Goal: Task Accomplishment & Management: Complete application form

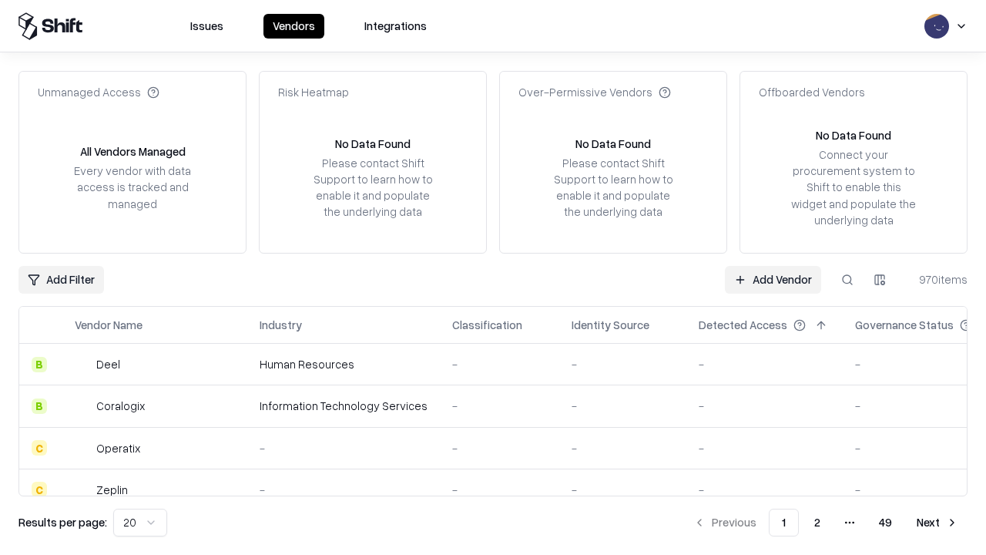
click at [773, 279] on link "Add Vendor" at bounding box center [773, 280] width 96 height 28
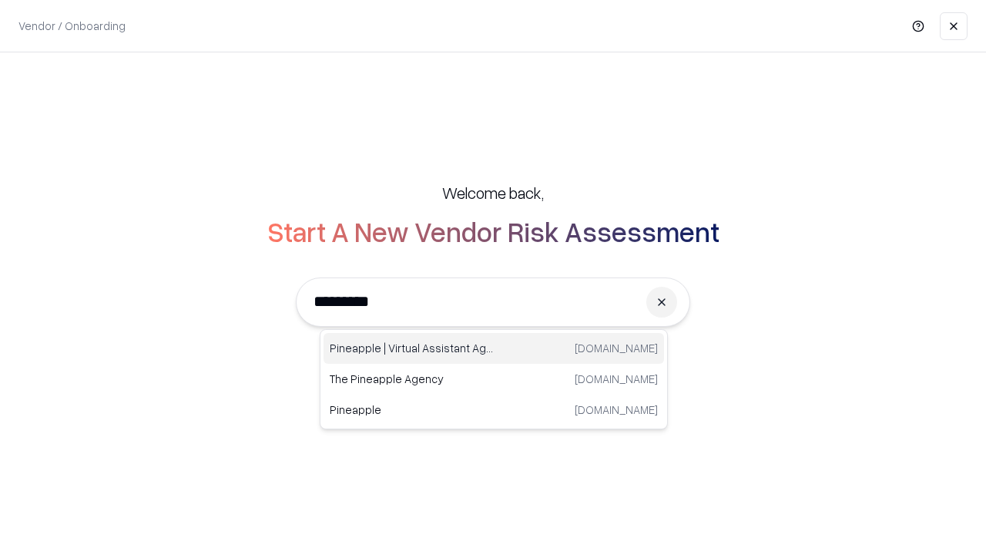
click at [494, 348] on div "Pineapple | Virtual Assistant Agency trypineapple.com" at bounding box center [494, 348] width 341 height 31
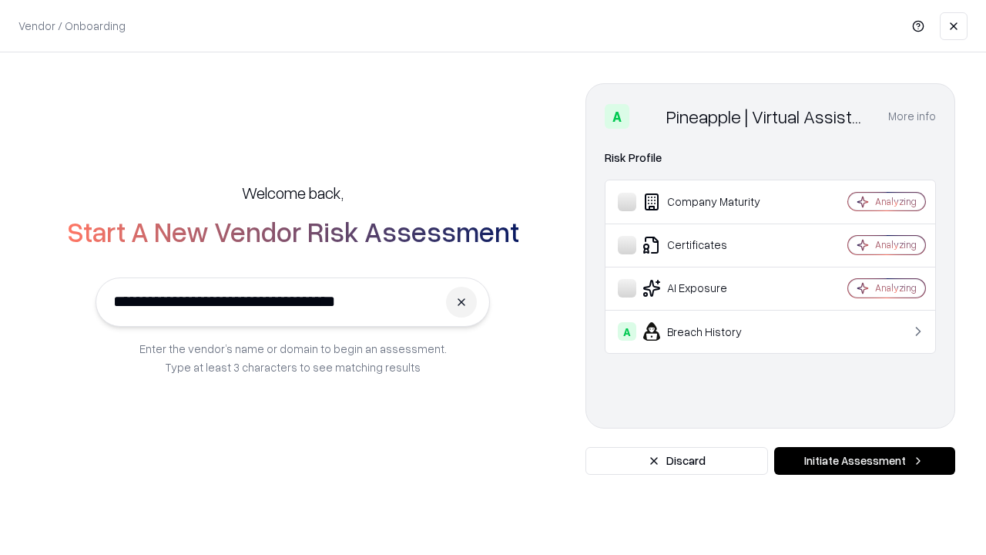
type input "**********"
click at [864, 461] on button "Initiate Assessment" at bounding box center [864, 461] width 181 height 28
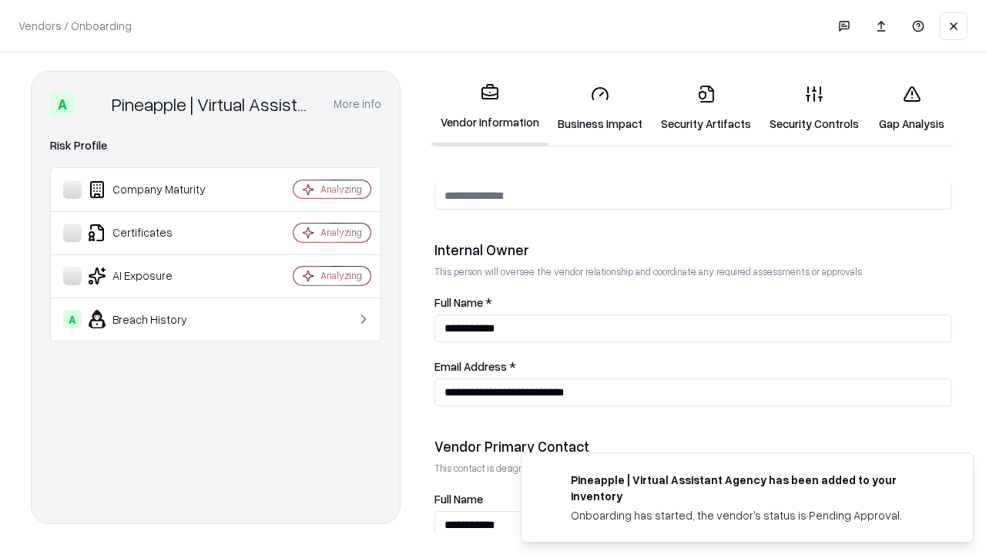
scroll to position [798, 0]
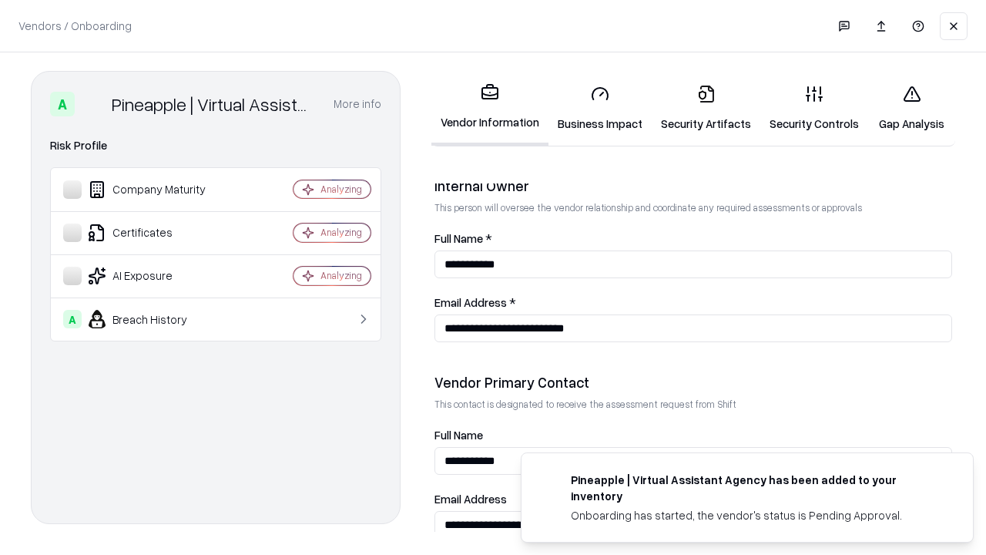
click at [706, 108] on link "Security Artifacts" at bounding box center [706, 108] width 109 height 72
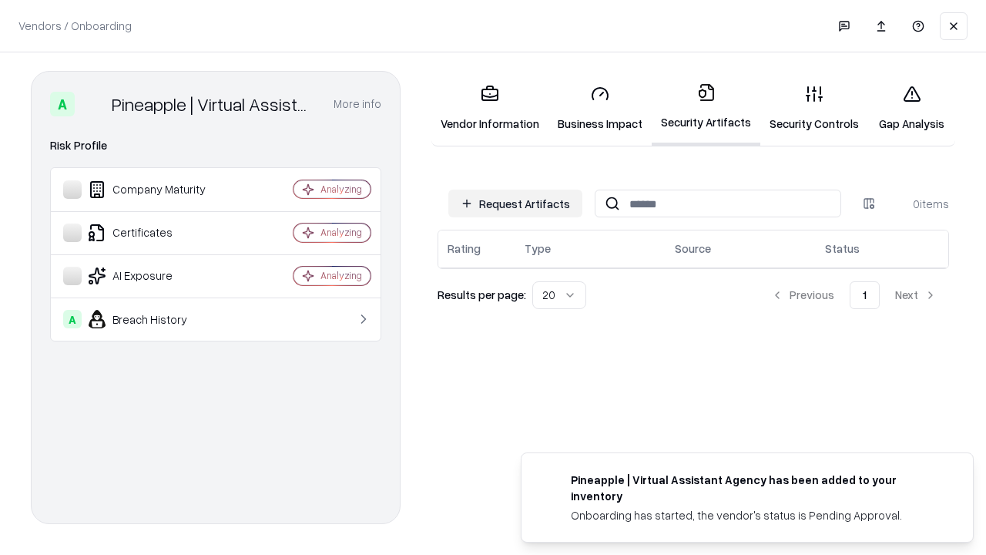
click at [515, 203] on button "Request Artifacts" at bounding box center [515, 204] width 134 height 28
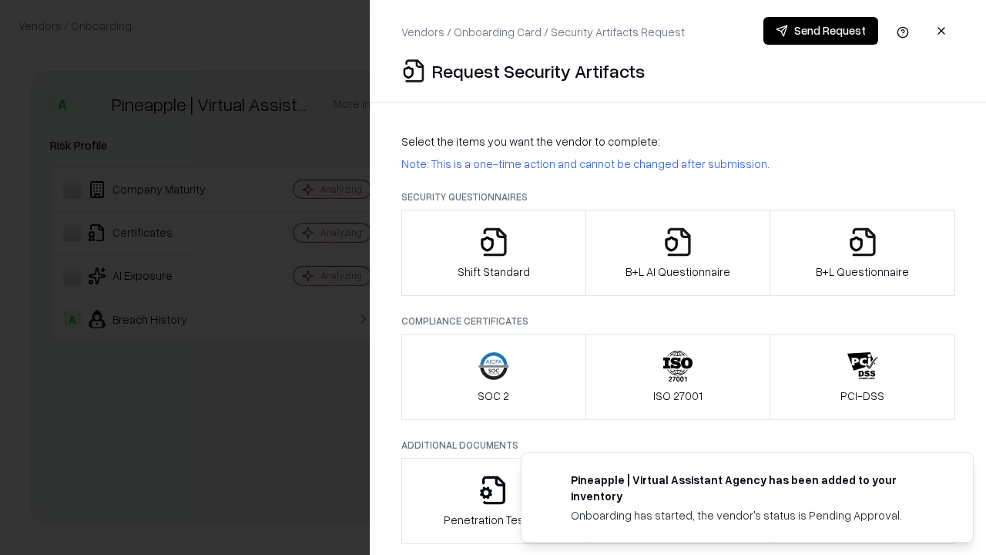
click at [862, 253] on icon "button" at bounding box center [862, 241] width 31 height 31
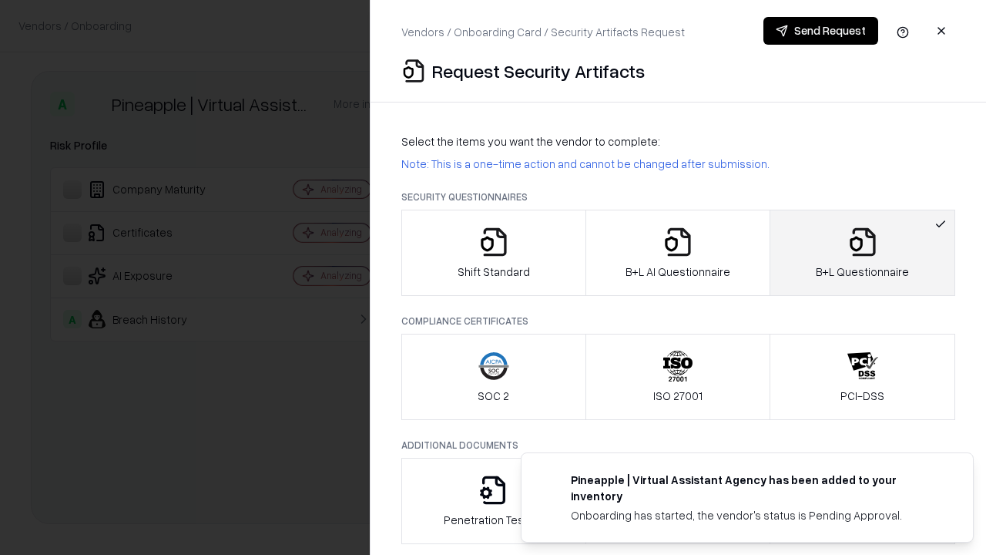
click at [677, 253] on icon "button" at bounding box center [678, 241] width 31 height 31
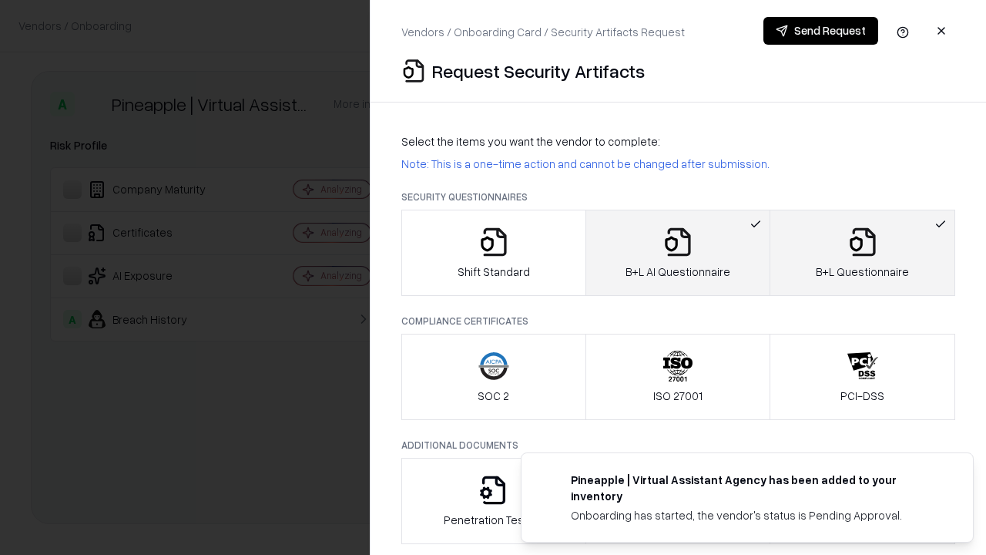
click at [820, 31] on button "Send Request" at bounding box center [820, 31] width 115 height 28
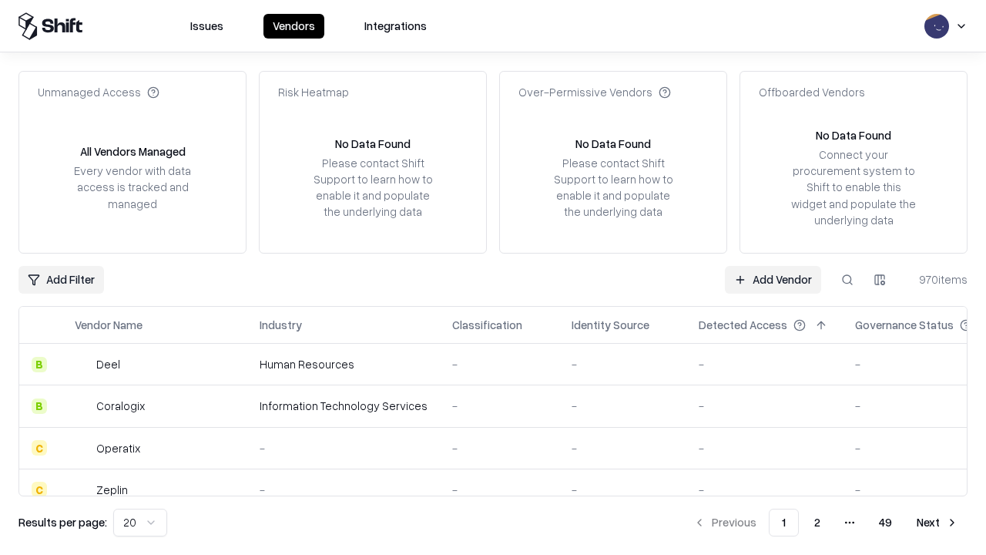
click at [847, 279] on button at bounding box center [848, 280] width 28 height 28
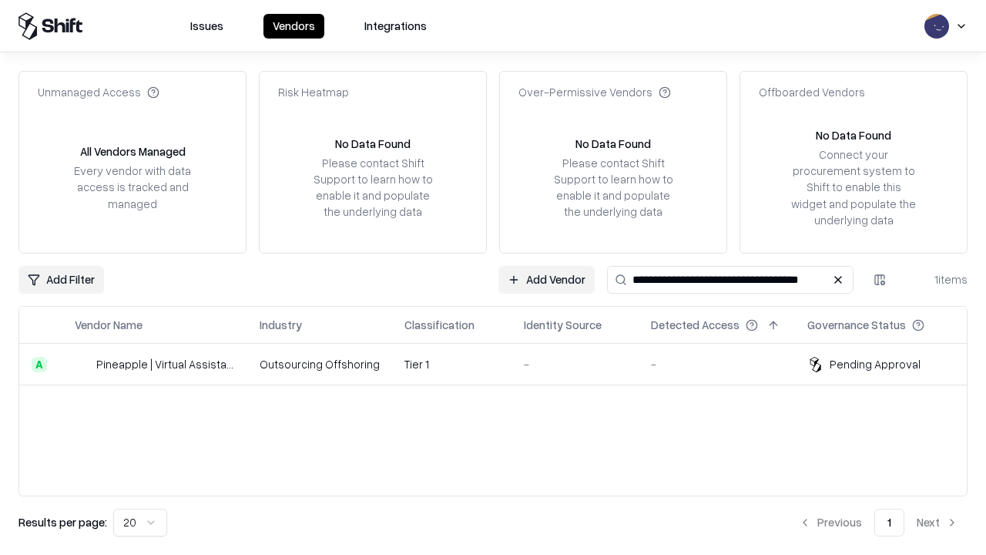
type input "**********"
click at [502, 364] on td "Tier 1" at bounding box center [451, 365] width 119 height 42
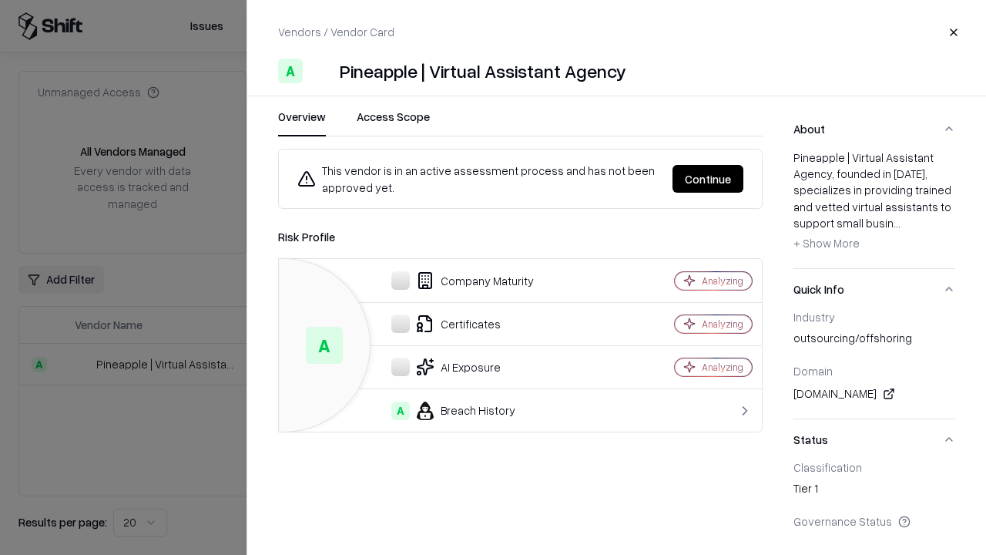
click at [708, 179] on button "Continue" at bounding box center [708, 179] width 71 height 28
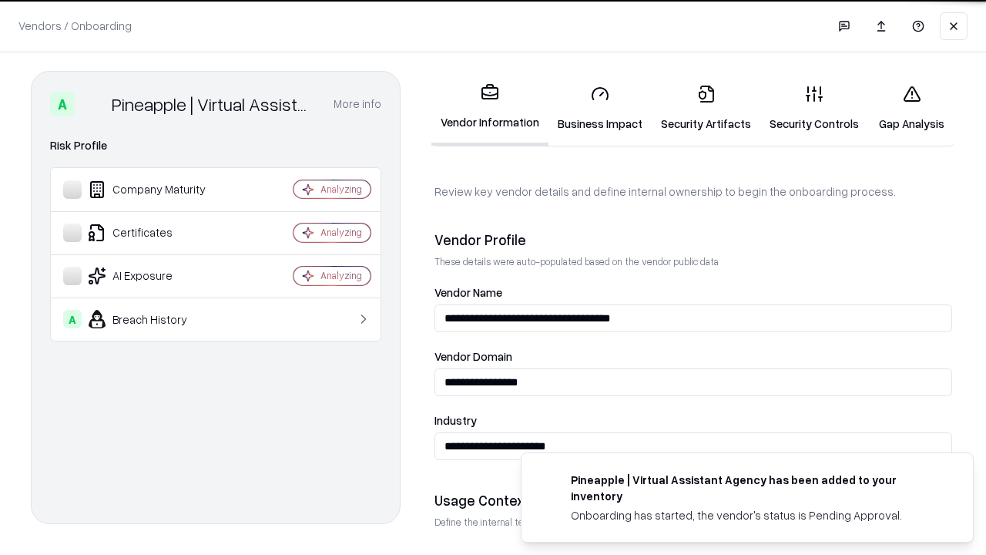
click at [706, 108] on link "Security Artifacts" at bounding box center [706, 108] width 109 height 72
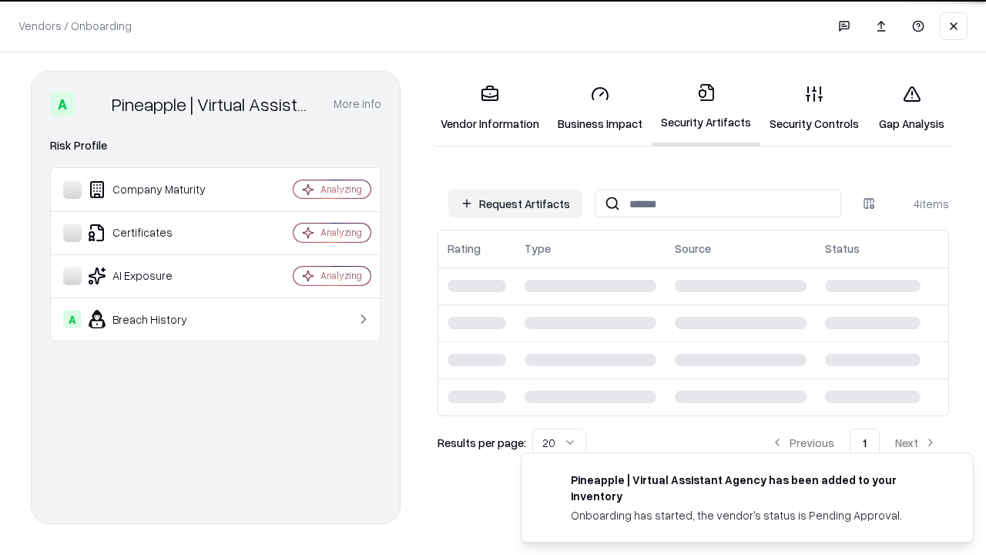
click at [911, 108] on link "Gap Analysis" at bounding box center [911, 108] width 87 height 72
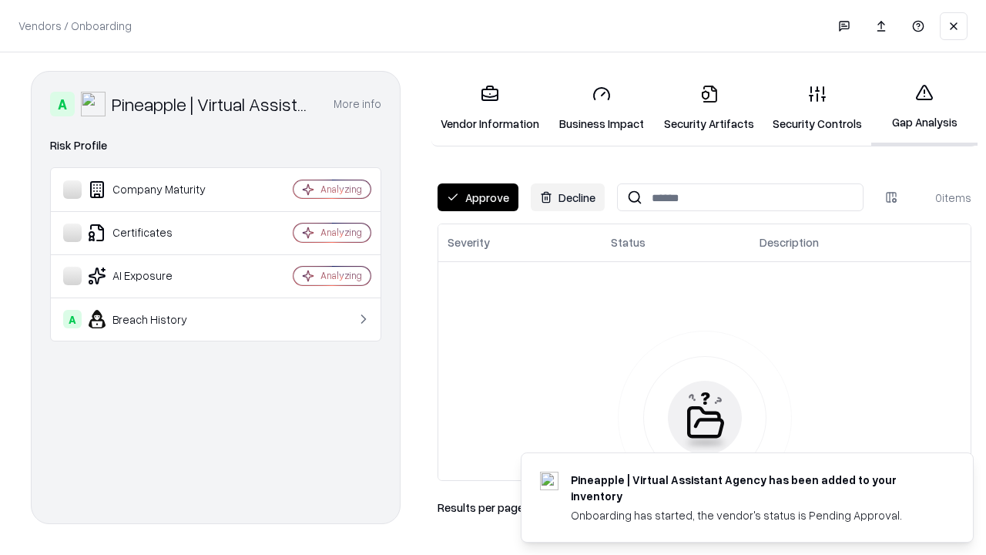
click at [478, 197] on button "Approve" at bounding box center [478, 197] width 81 height 28
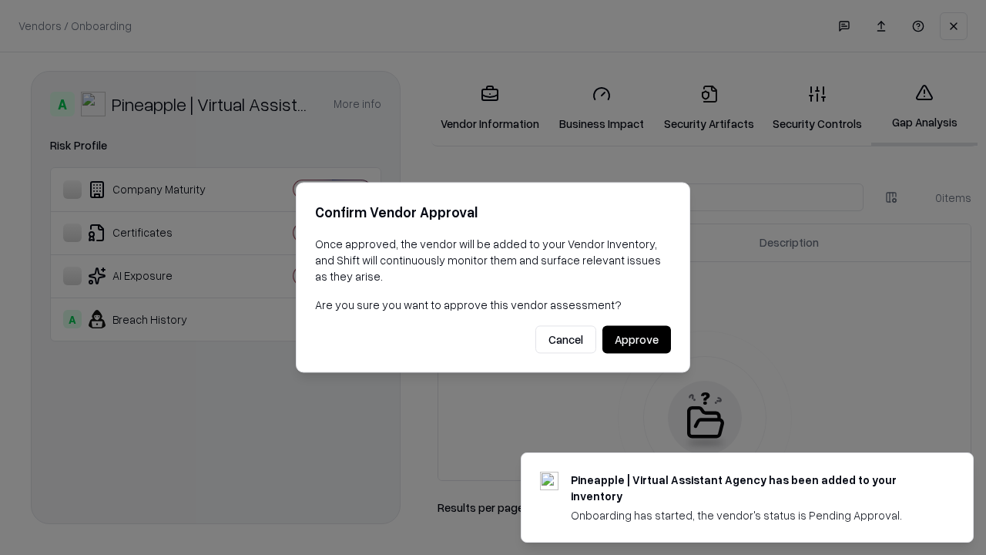
click at [636, 339] on button "Approve" at bounding box center [636, 340] width 69 height 28
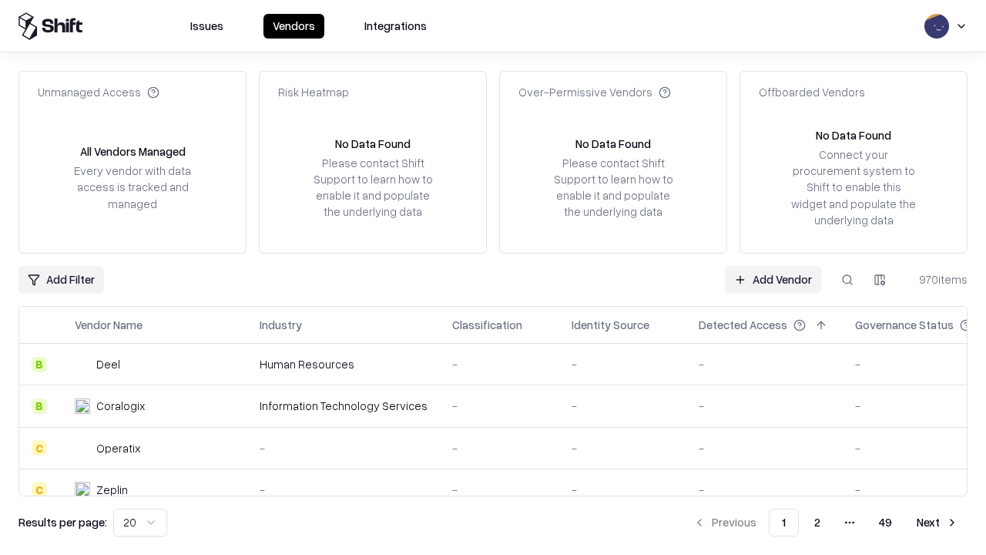
type input "**********"
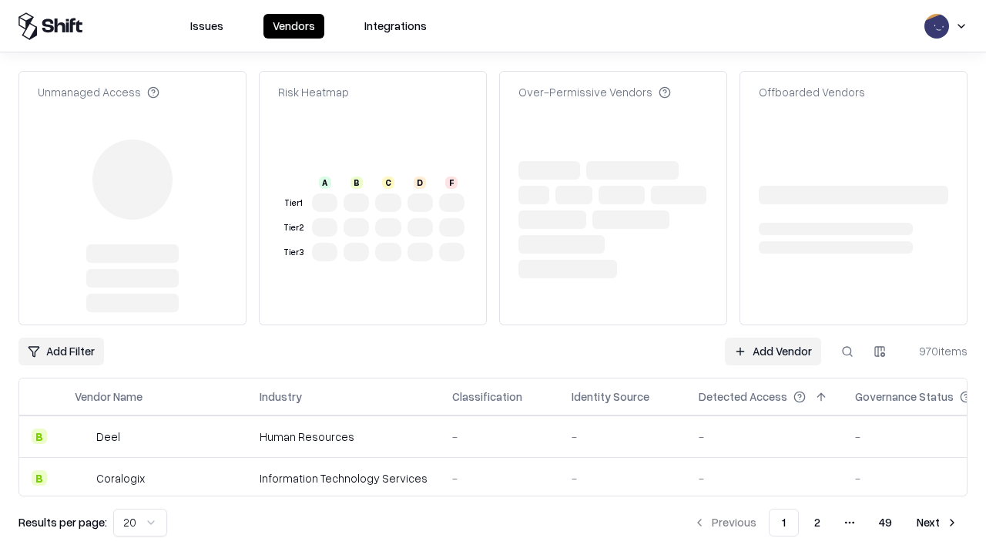
click at [773, 337] on link "Add Vendor" at bounding box center [773, 351] width 96 height 28
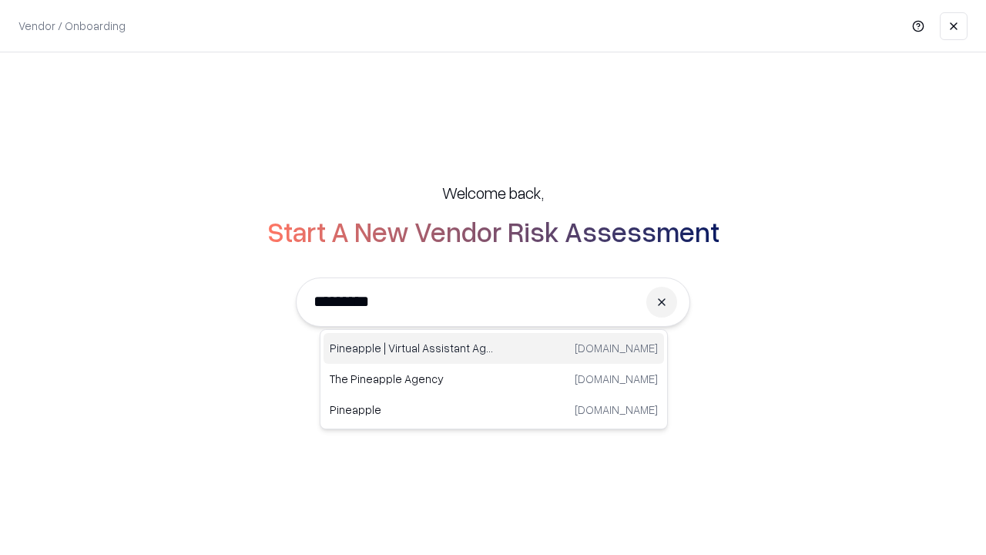
click at [494, 348] on div "Pineapple | Virtual Assistant Agency trypineapple.com" at bounding box center [494, 348] width 341 height 31
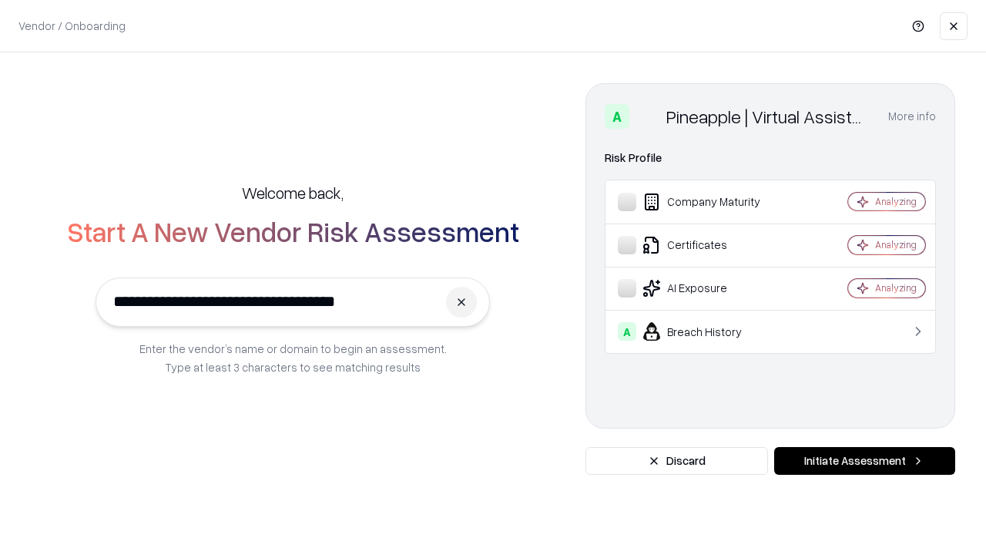
type input "**********"
click at [864, 461] on button "Initiate Assessment" at bounding box center [864, 461] width 181 height 28
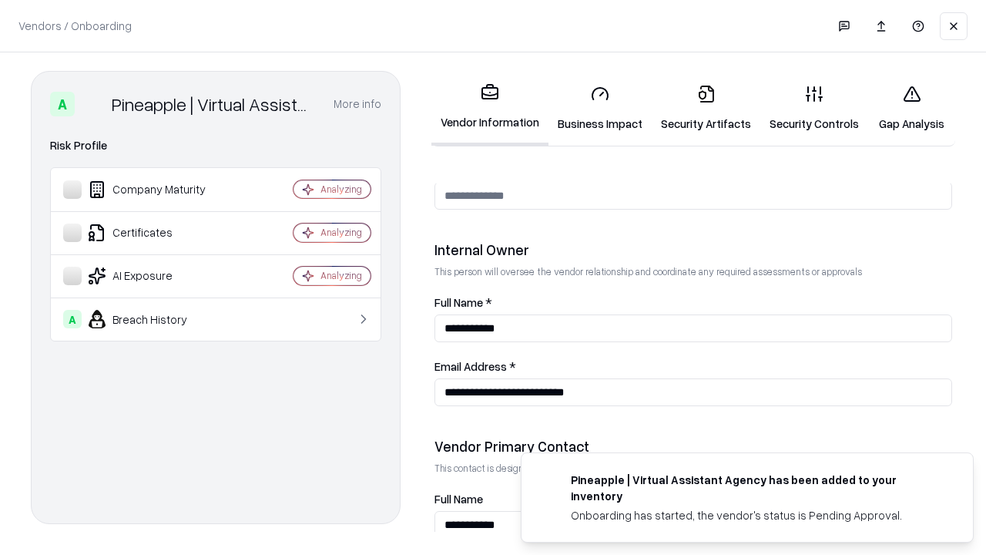
scroll to position [798, 0]
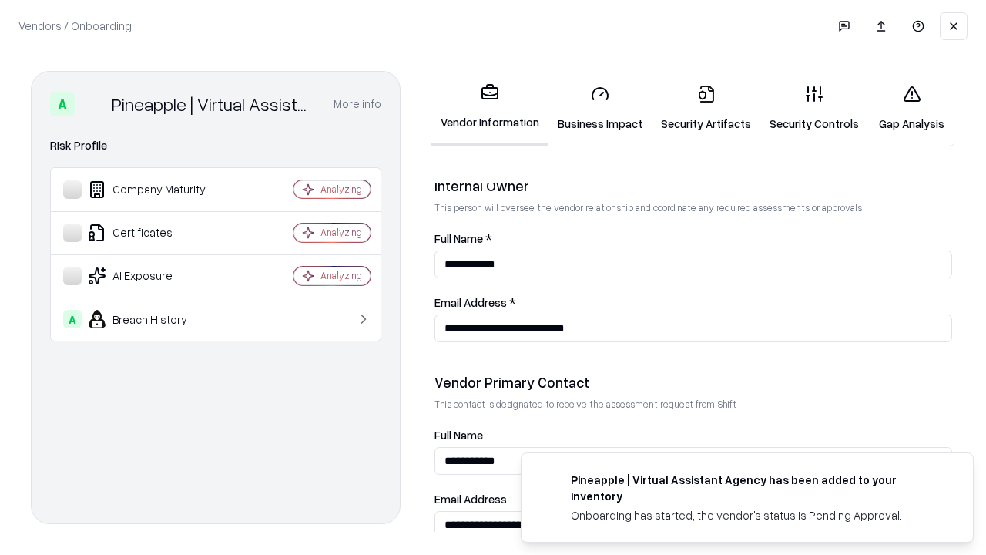
click at [911, 108] on link "Gap Analysis" at bounding box center [911, 108] width 87 height 72
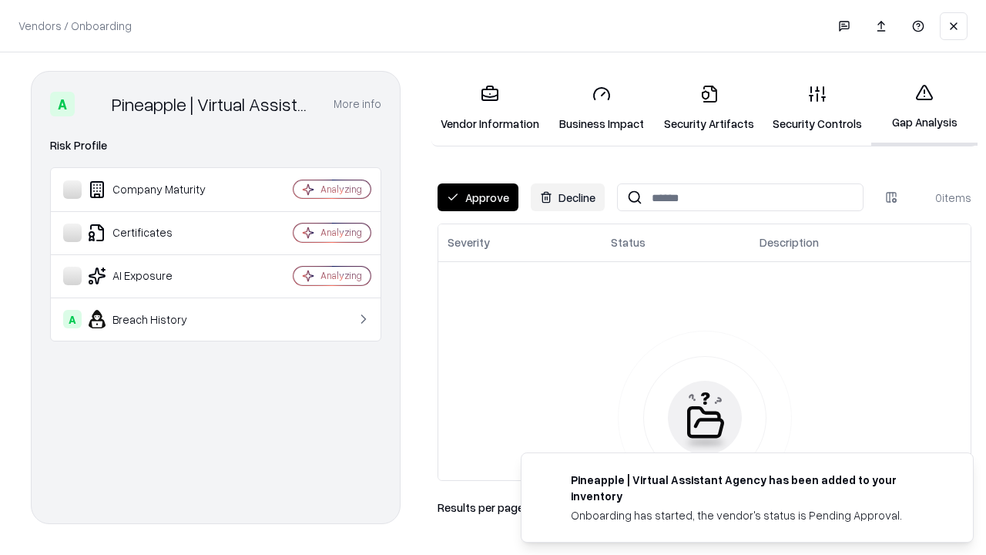
click at [478, 197] on button "Approve" at bounding box center [478, 197] width 81 height 28
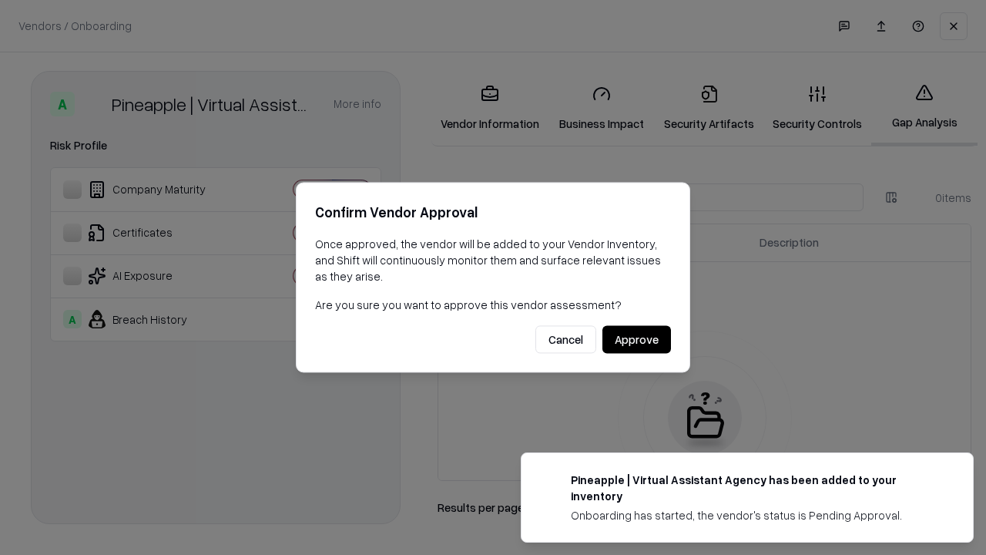
click at [636, 339] on button "Approve" at bounding box center [636, 340] width 69 height 28
